Goal: Check status: Check status

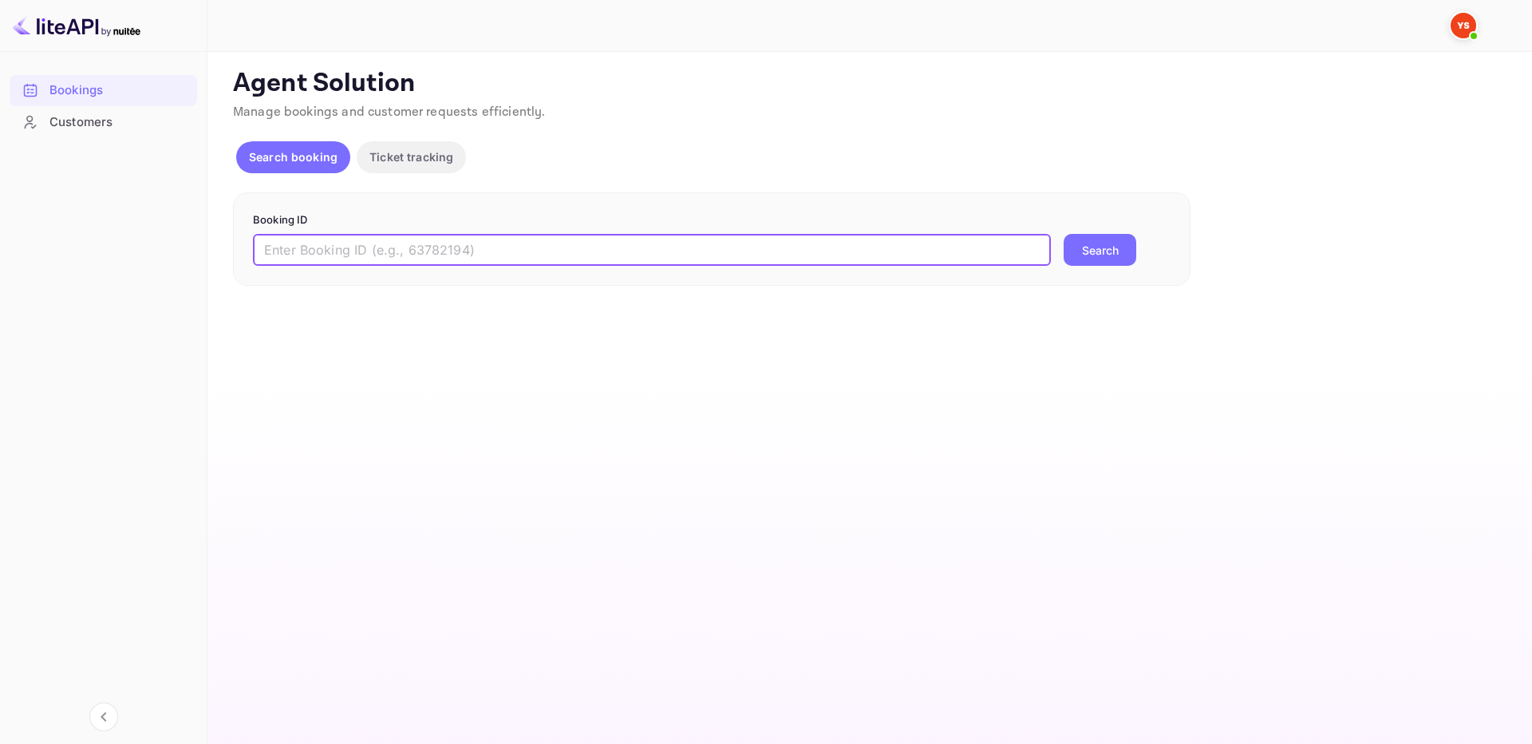
click at [907, 254] on input "text" at bounding box center [652, 250] width 798 height 32
paste input "9973576"
type input "9973576"
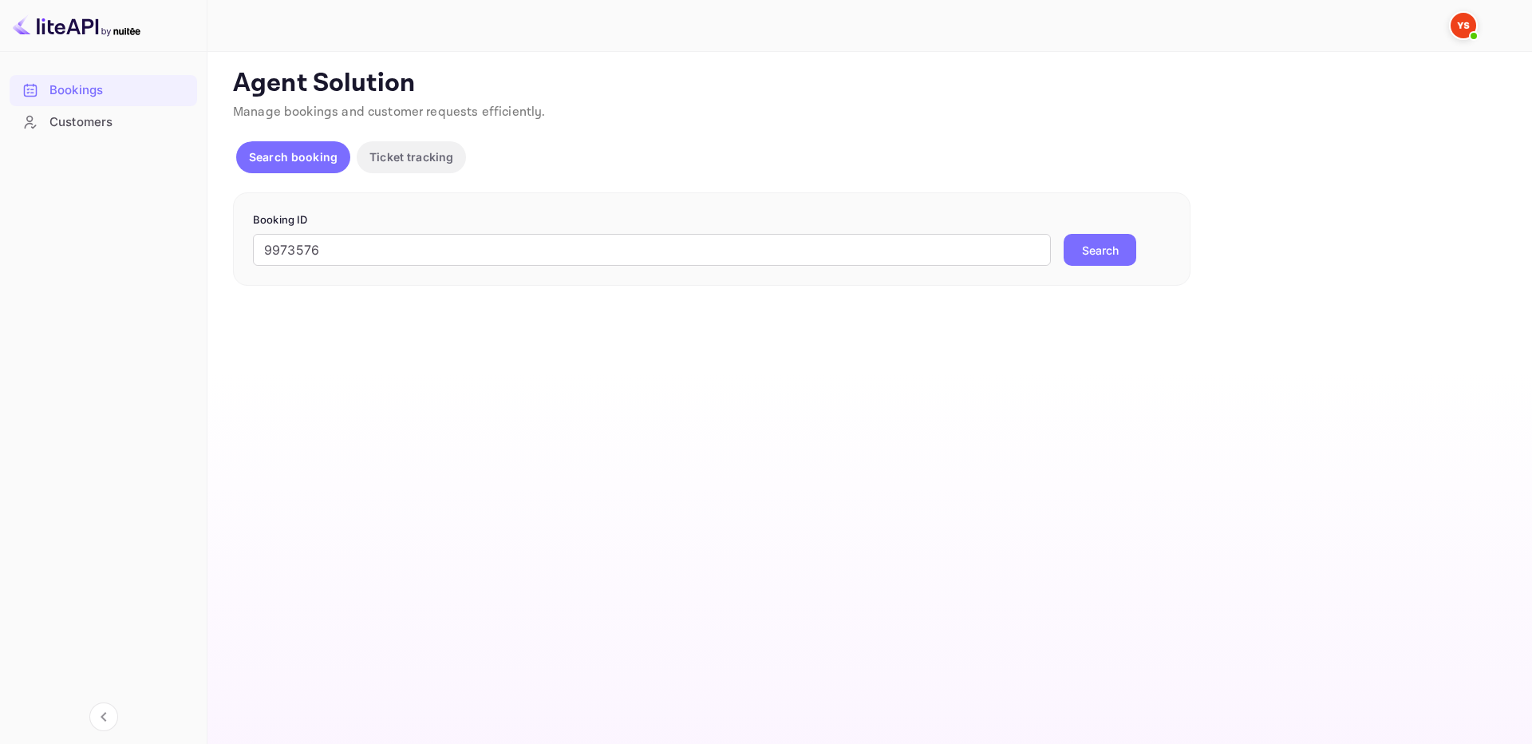
click at [1122, 256] on button "Search" at bounding box center [1100, 250] width 73 height 32
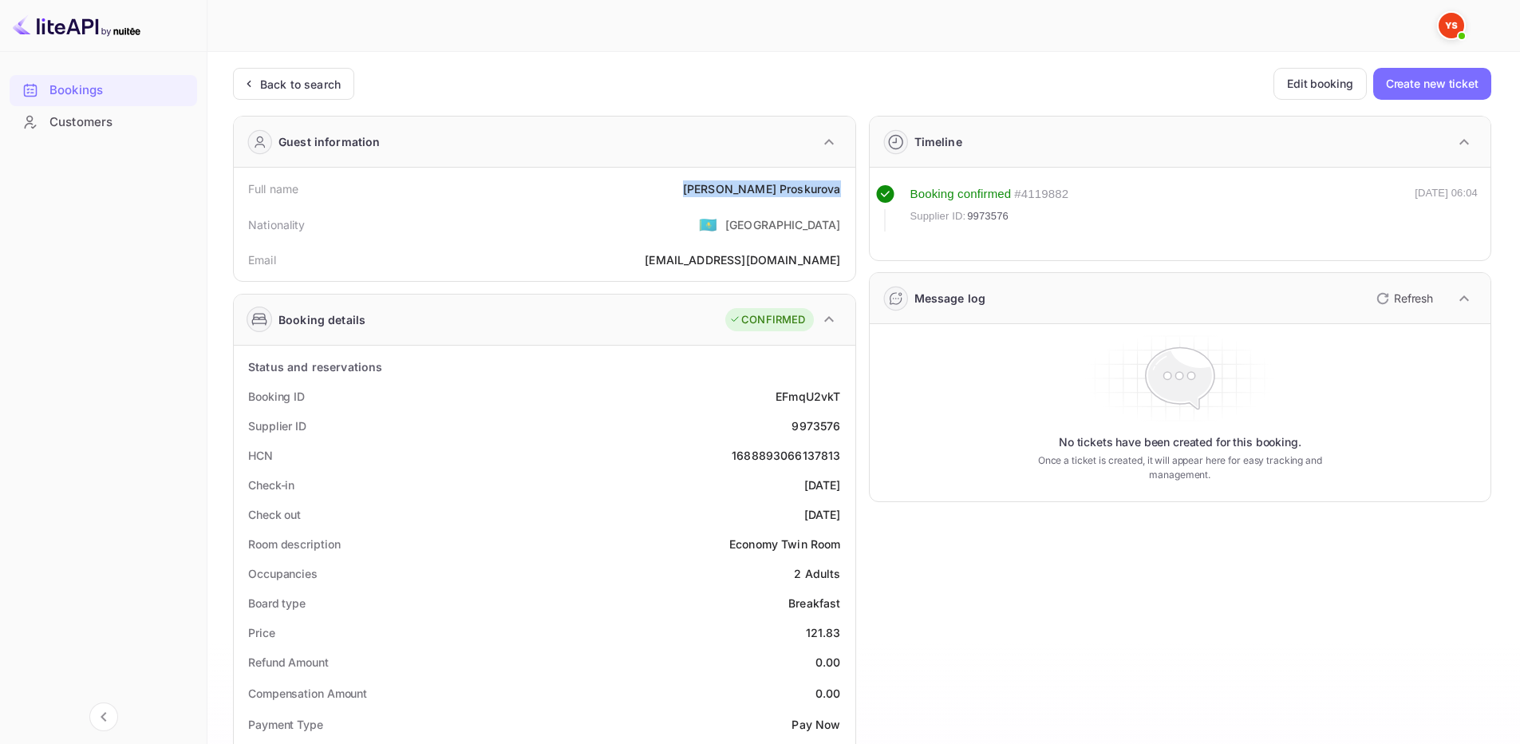
drag, startPoint x: 713, startPoint y: 188, endPoint x: 846, endPoint y: 188, distance: 132.5
click at [847, 188] on div "Full name [PERSON_NAME]" at bounding box center [544, 189] width 609 height 30
copy div "[PERSON_NAME]"
drag, startPoint x: 803, startPoint y: 633, endPoint x: 828, endPoint y: 622, distance: 26.8
click at [844, 634] on div "Price 121.83" at bounding box center [544, 633] width 609 height 30
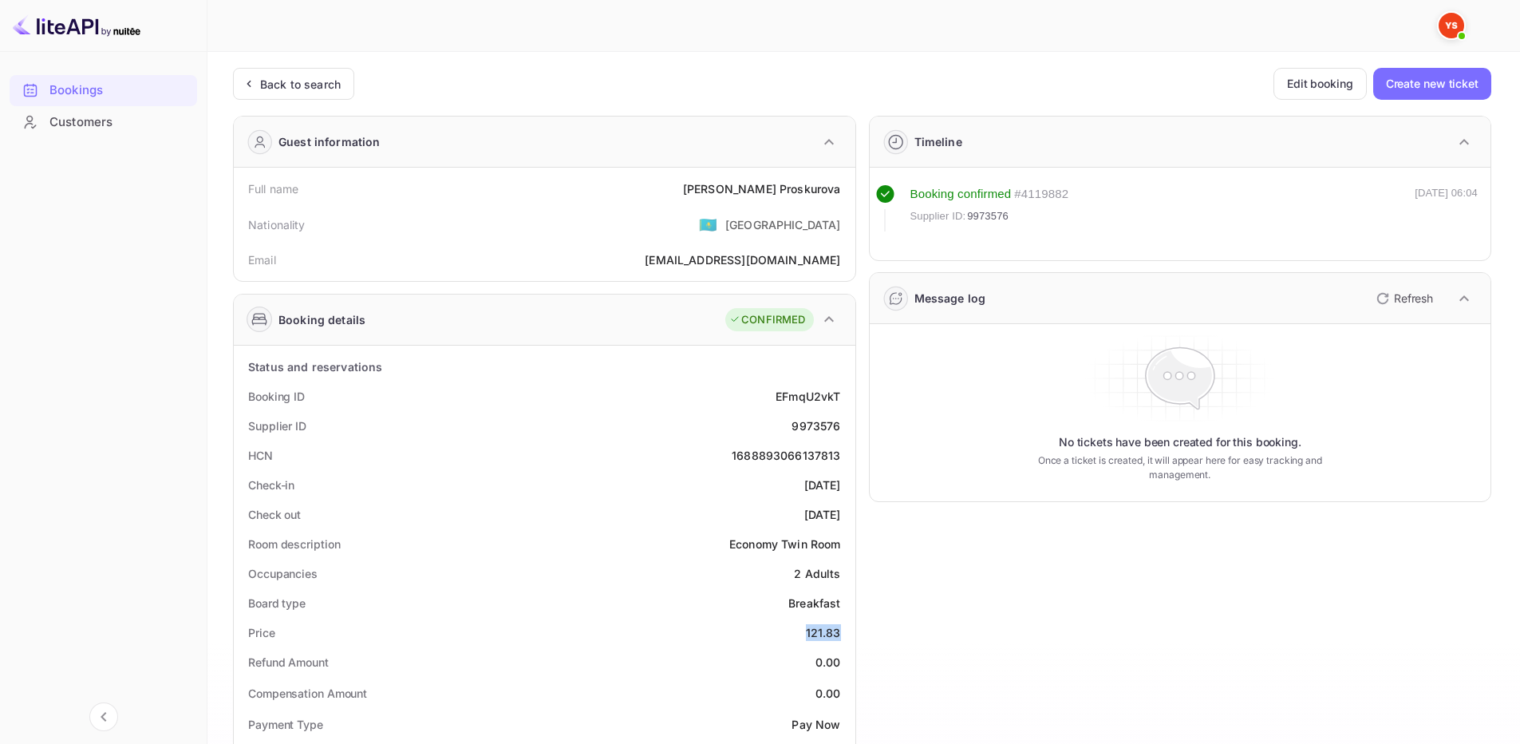
copy div "121.83"
